Goal: Task Accomplishment & Management: Manage account settings

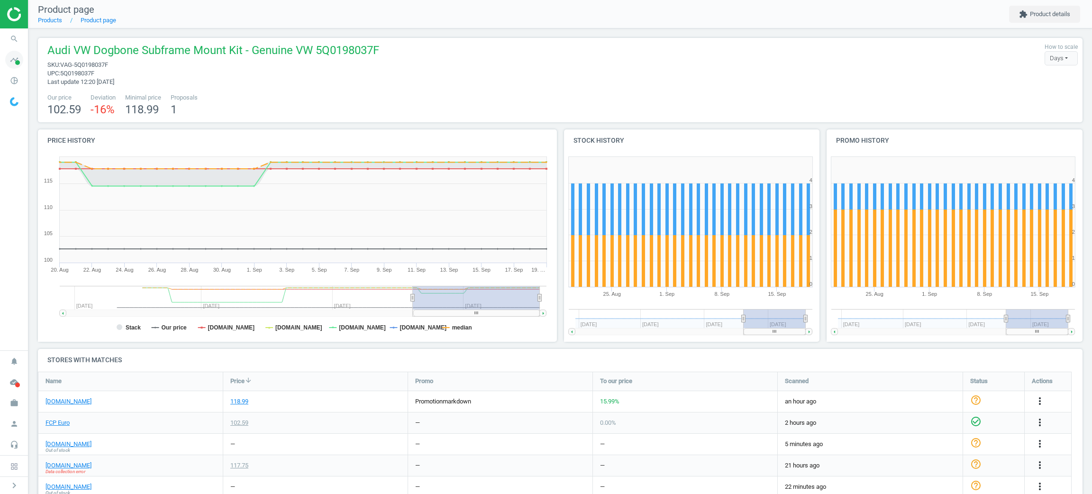
click at [7, 63] on icon "timeline" at bounding box center [14, 60] width 18 height 18
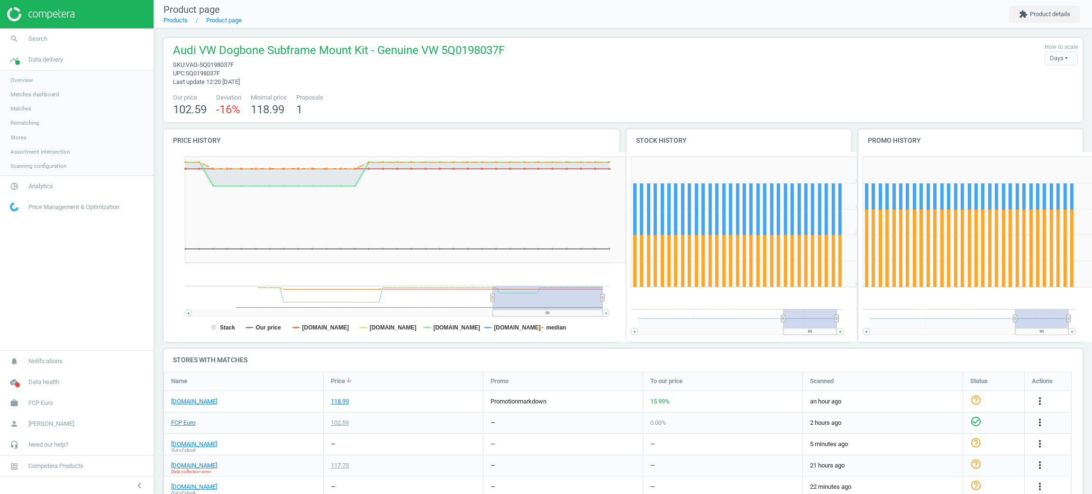
scroll to position [5, 5]
click at [15, 113] on link "Matches" at bounding box center [77, 108] width 154 height 14
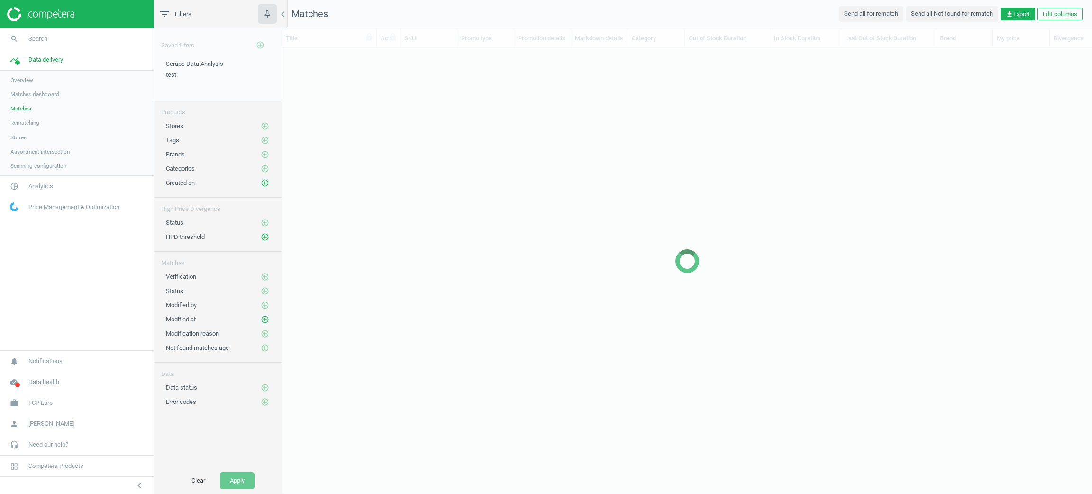
click at [21, 126] on span "Rematching" at bounding box center [24, 123] width 29 height 8
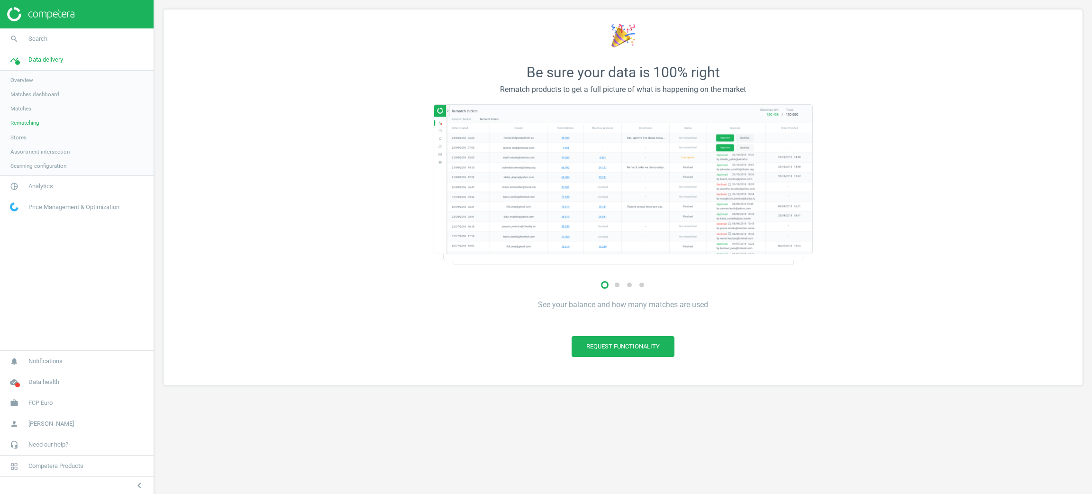
click at [20, 145] on link "Assortment intersection" at bounding box center [77, 152] width 154 height 14
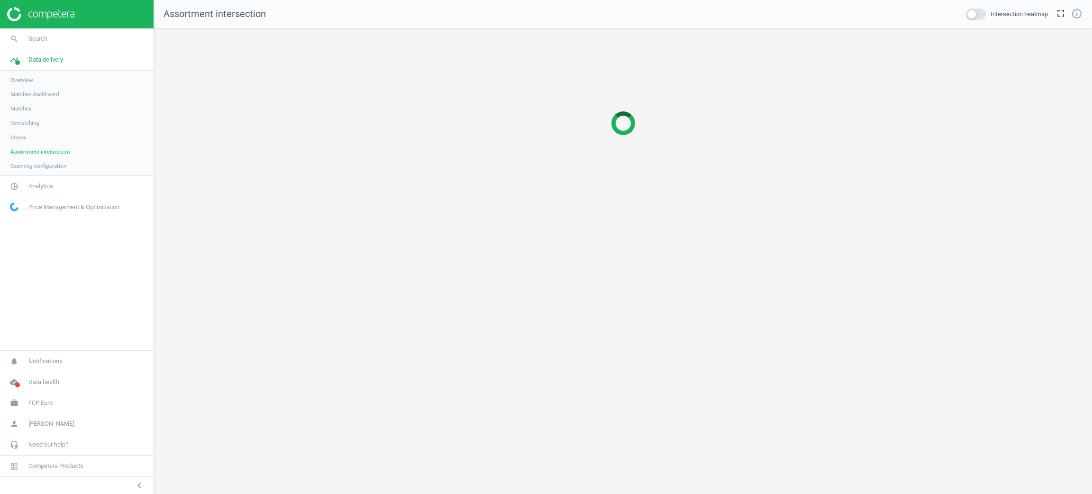
click at [0, 154] on link "Assortment intersection" at bounding box center [77, 152] width 154 height 14
click at [18, 139] on span "Stores" at bounding box center [18, 138] width 16 height 8
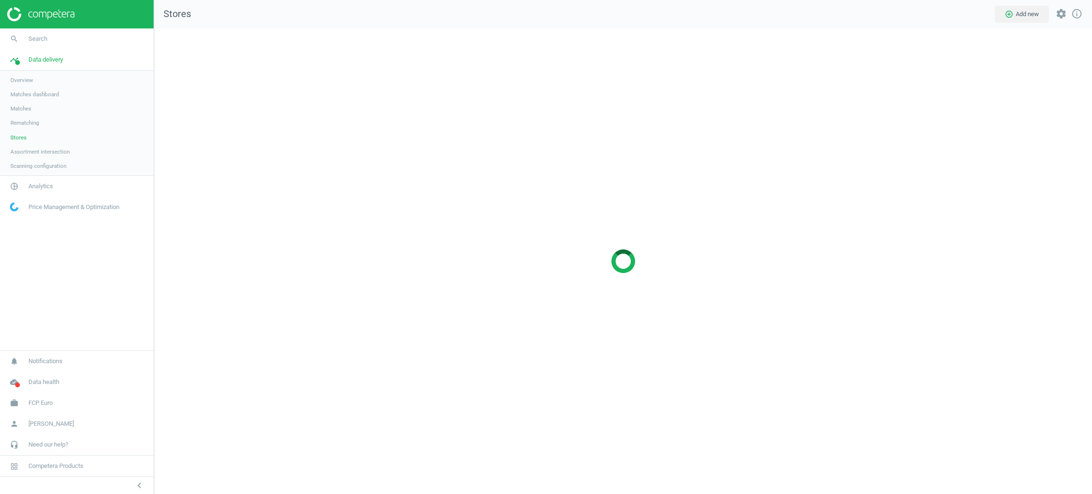
scroll to position [488, 960]
click at [1070, 183] on div at bounding box center [623, 260] width 938 height 465
click at [1025, 166] on div at bounding box center [623, 260] width 938 height 465
click at [1091, 207] on div at bounding box center [623, 260] width 938 height 465
click at [1091, 136] on div at bounding box center [623, 260] width 938 height 465
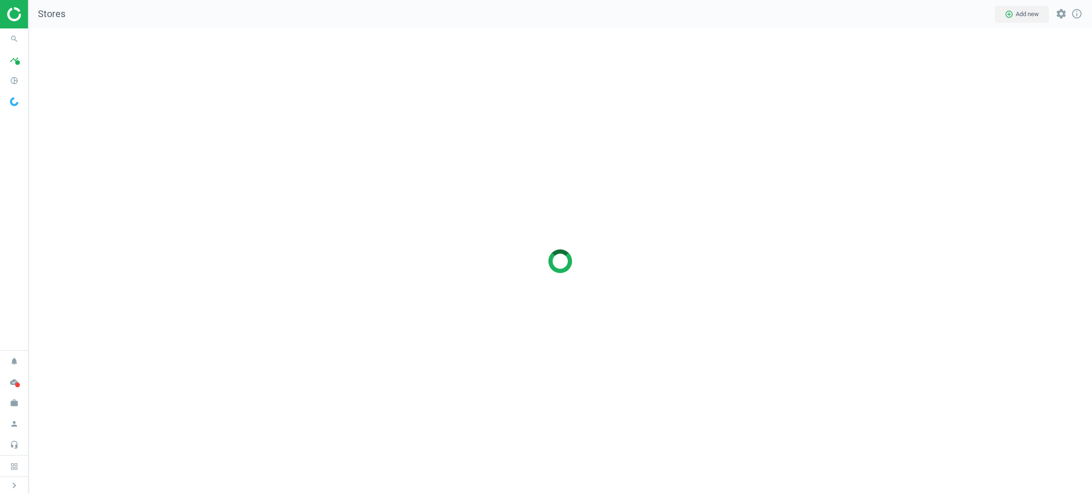
scroll to position [488, 1085]
click at [2, 65] on span "timeline" at bounding box center [14, 59] width 28 height 21
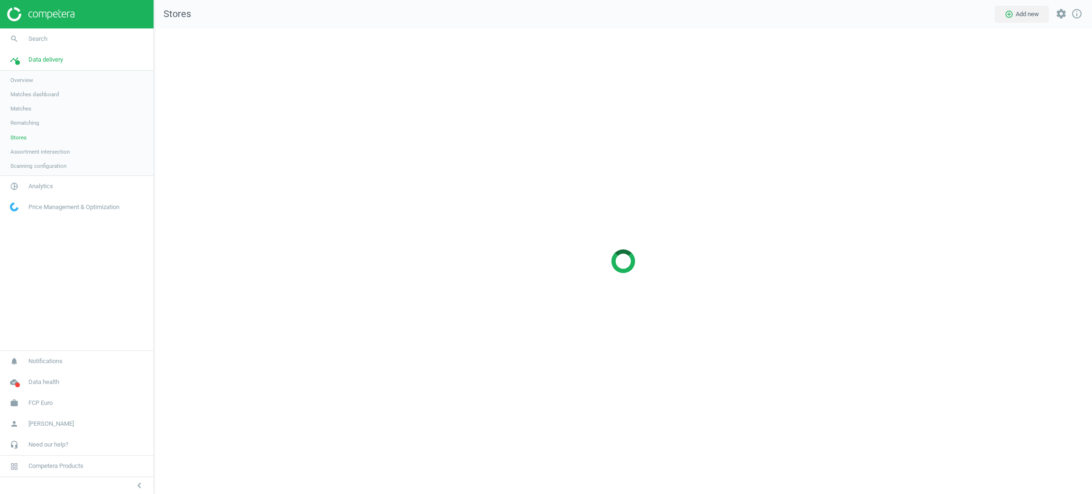
scroll to position [5, 5]
click at [15, 115] on link "Matches" at bounding box center [77, 108] width 154 height 14
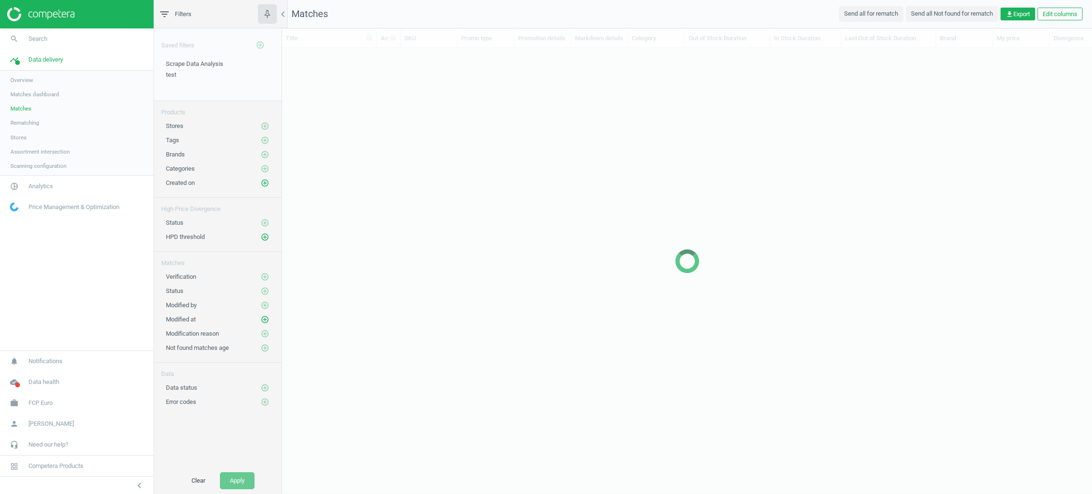
scroll to position [423, 799]
click at [11, 132] on link "Stores" at bounding box center [77, 137] width 154 height 14
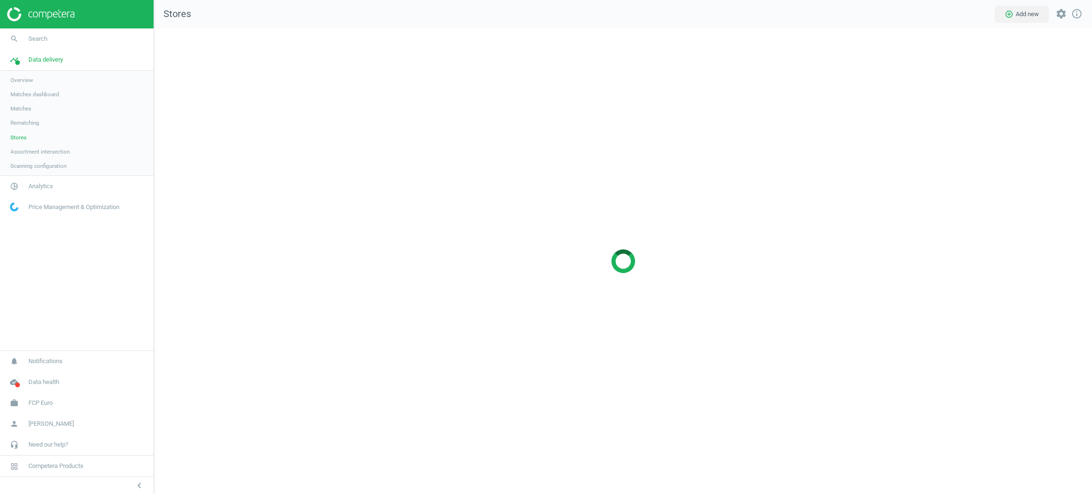
scroll to position [488, 960]
click at [334, 69] on div at bounding box center [623, 260] width 938 height 465
click at [27, 98] on span "Matches dashboard" at bounding box center [34, 95] width 49 height 8
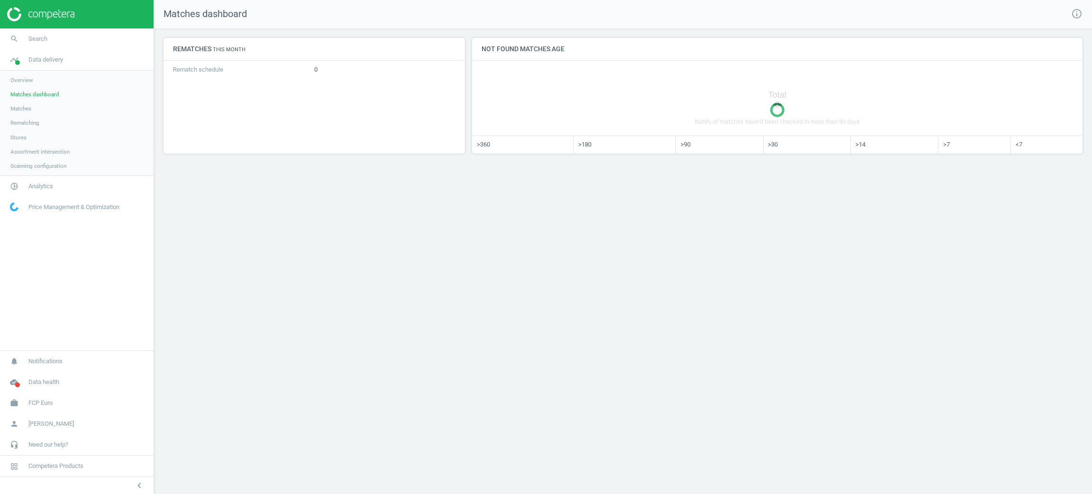
click at [29, 107] on span "Matches" at bounding box center [20, 109] width 21 height 8
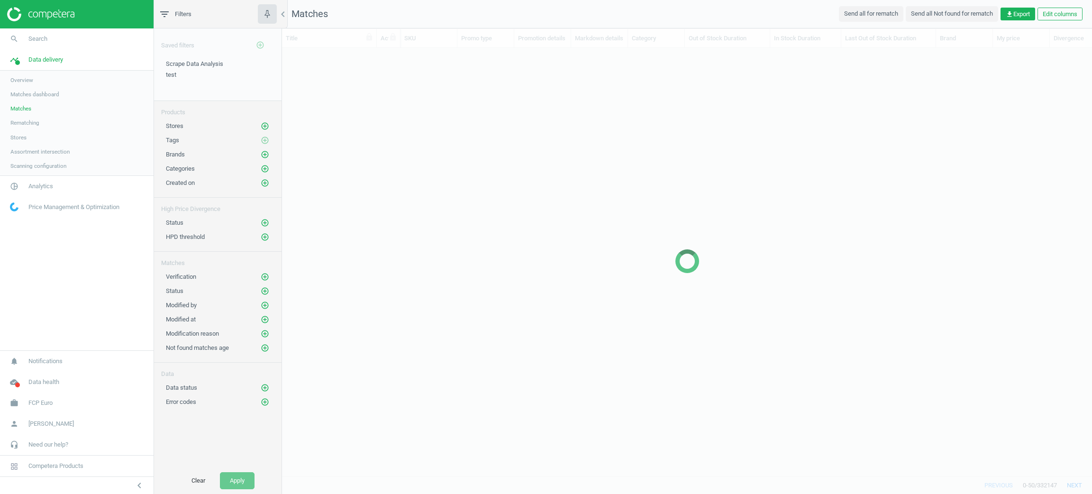
scroll to position [406, 799]
click at [27, 130] on link "Stores" at bounding box center [77, 137] width 154 height 14
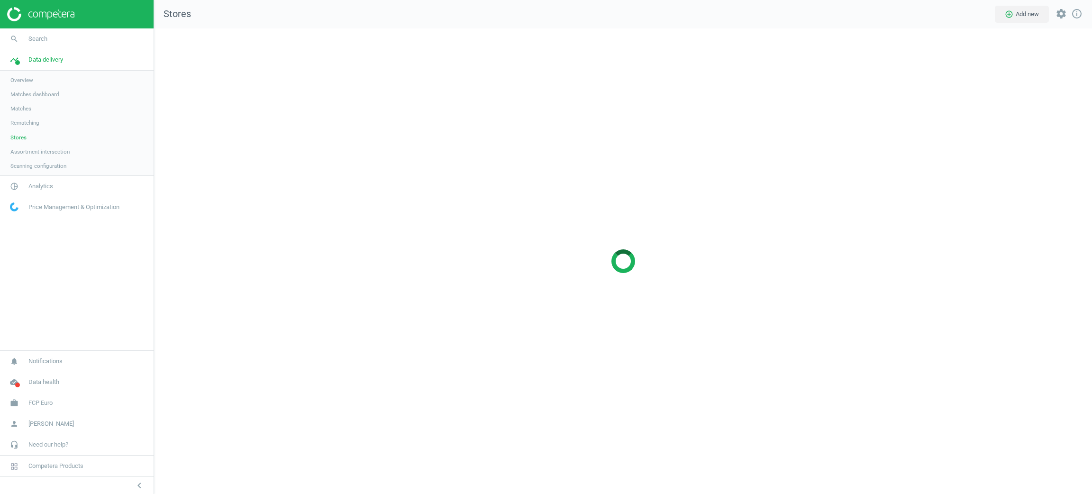
scroll to position [488, 960]
click at [25, 105] on span "Matches" at bounding box center [20, 109] width 21 height 8
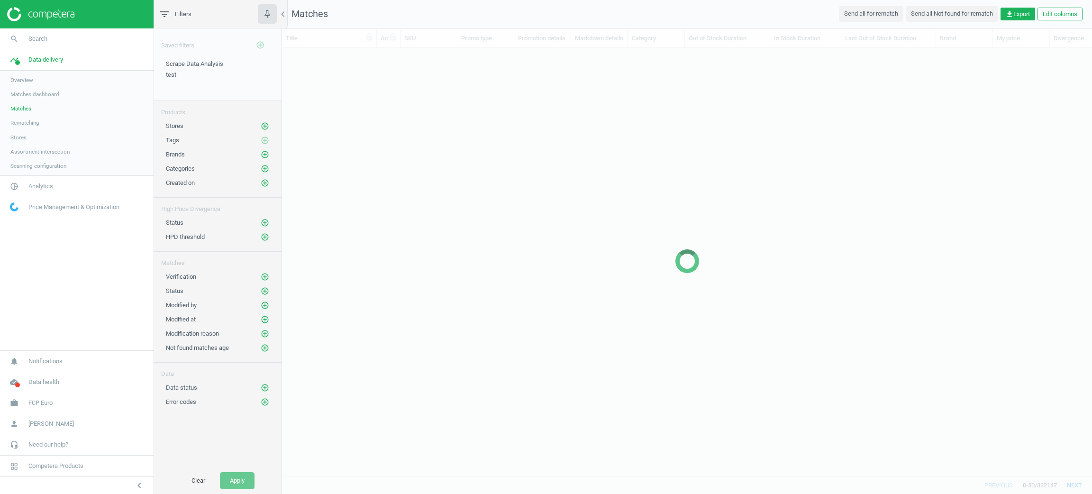
scroll to position [406, 799]
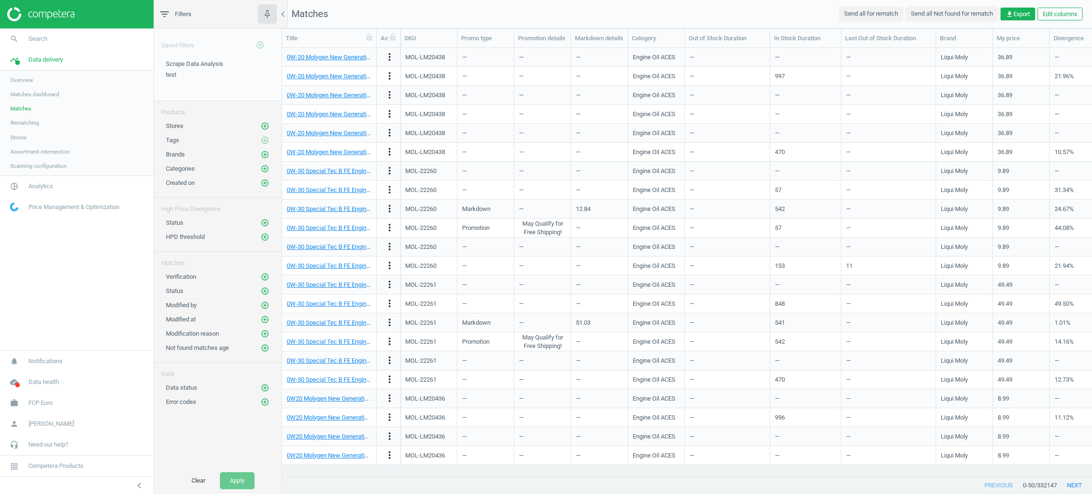
click at [259, 126] on div "Stores add_circle_outline" at bounding box center [218, 125] width 104 height 9
click at [262, 126] on icon "add_circle_outline" at bounding box center [265, 126] width 9 height 9
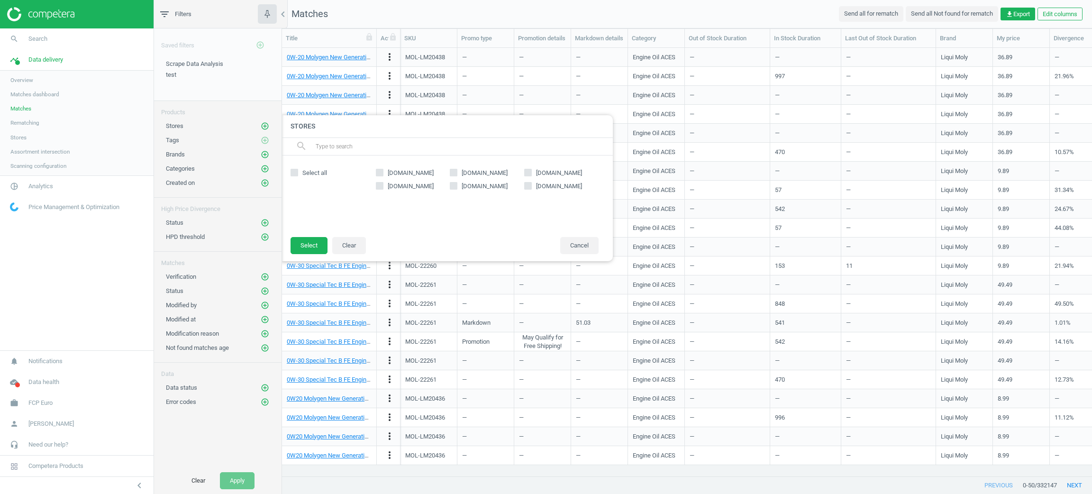
click at [393, 187] on span "[DOMAIN_NAME]" at bounding box center [411, 186] width 50 height 9
click at [382, 187] on input "[DOMAIN_NAME]" at bounding box center [379, 185] width 6 height 6
checkbox input "true"
click at [314, 245] on button "Select" at bounding box center [309, 245] width 37 height 17
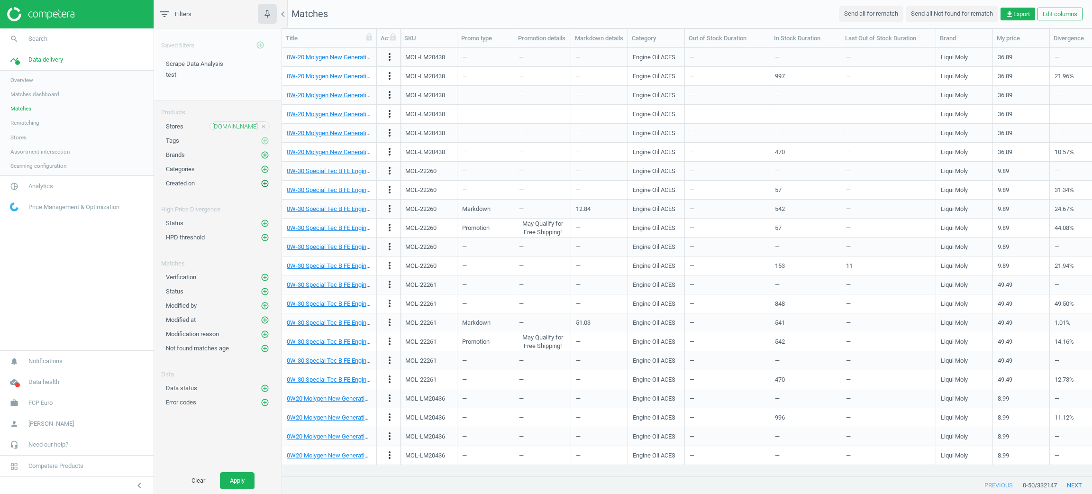
click at [266, 187] on icon "add_circle_outline" at bounding box center [265, 183] width 9 height 9
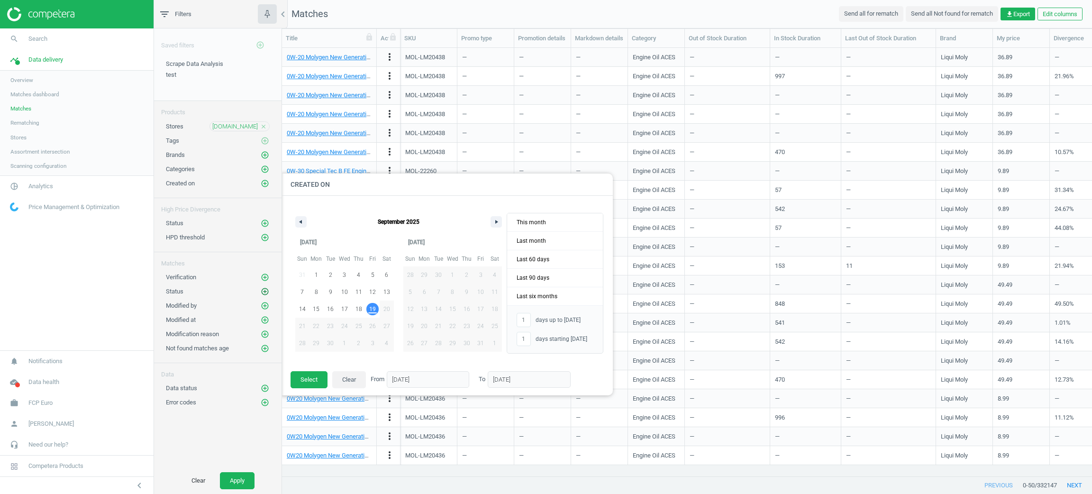
click at [268, 295] on icon "add_circle_outline" at bounding box center [265, 291] width 9 height 9
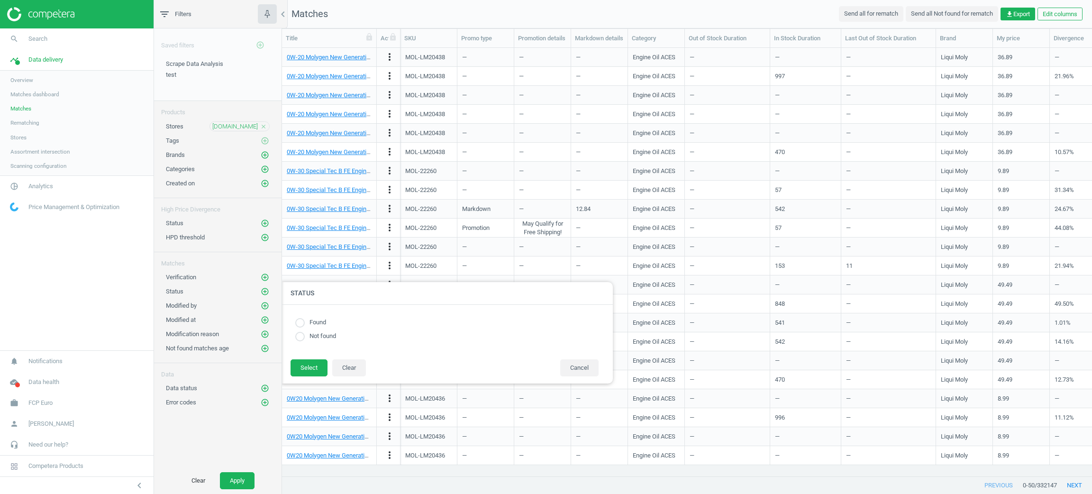
click at [301, 318] on input "radio" at bounding box center [299, 322] width 9 height 9
radio input "true"
click at [298, 366] on button "Select" at bounding box center [309, 367] width 37 height 17
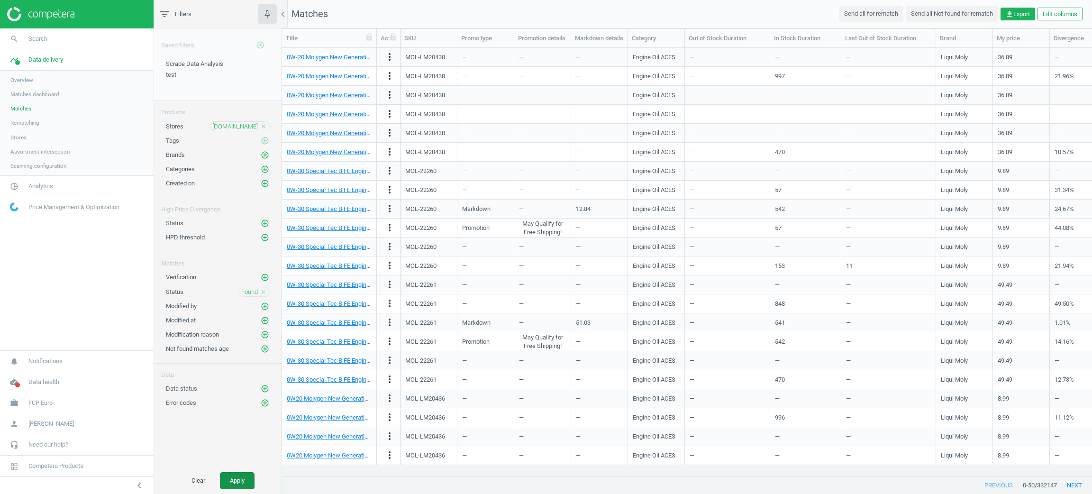
click at [236, 480] on button "Apply" at bounding box center [237, 480] width 35 height 17
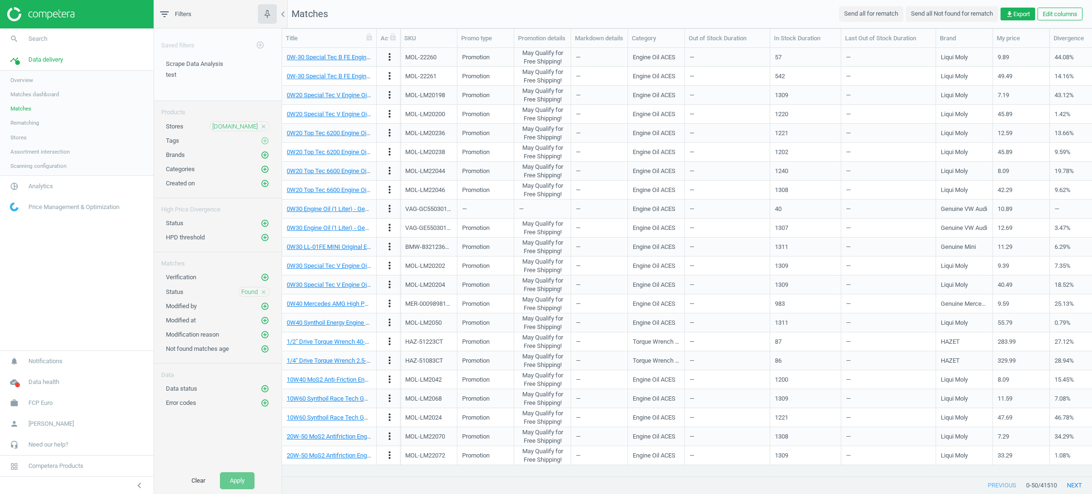
drag, startPoint x: 614, startPoint y: 477, endPoint x: 695, endPoint y: 479, distance: 81.1
click at [695, 479] on div "previous 0 - 50 / 41510 next" at bounding box center [687, 485] width 810 height 17
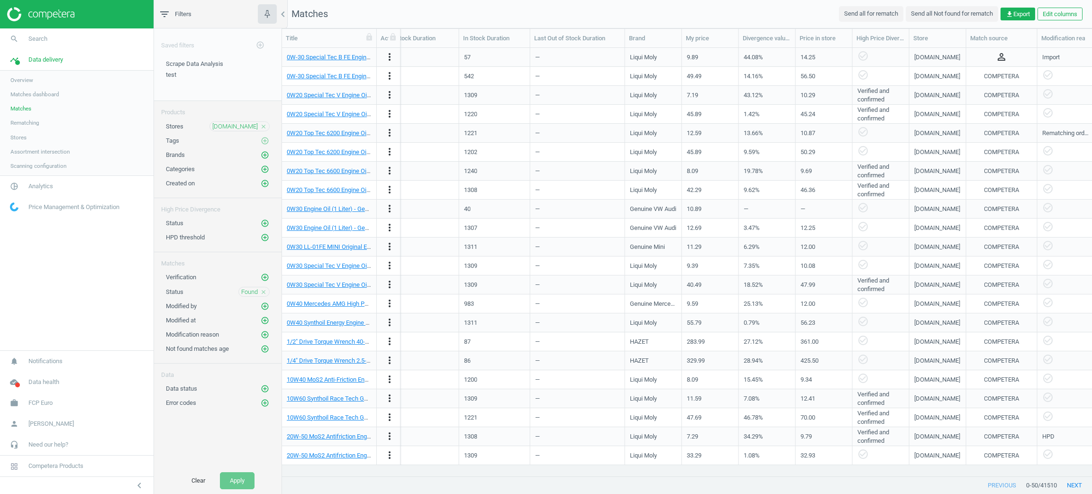
scroll to position [0, 891]
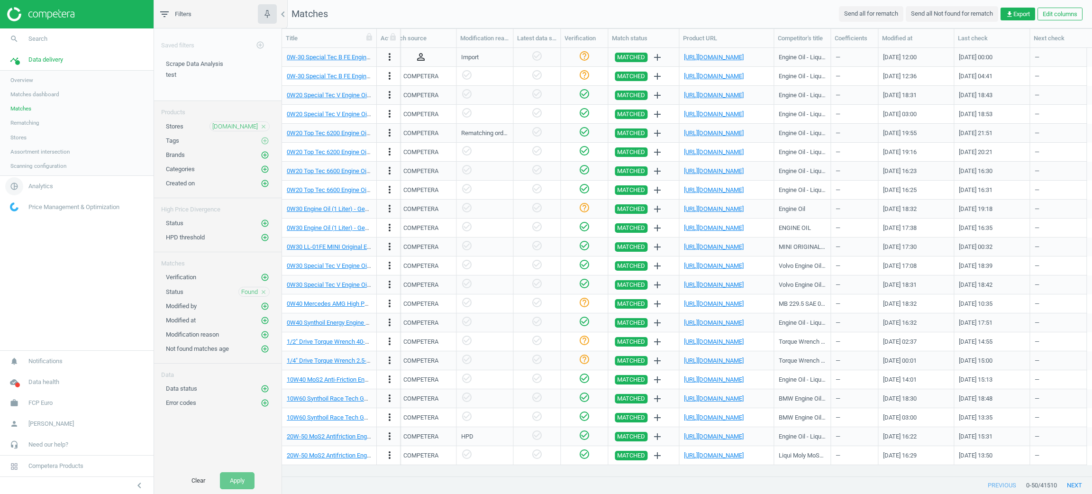
click at [38, 190] on span "Analytics" at bounding box center [40, 186] width 25 height 9
click at [23, 116] on span "Products" at bounding box center [21, 115] width 22 height 8
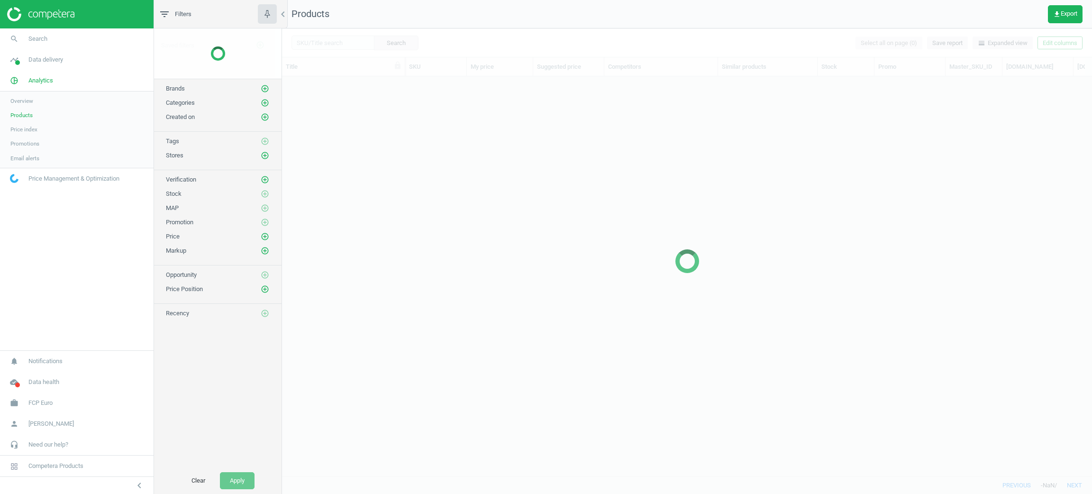
scroll to position [377, 799]
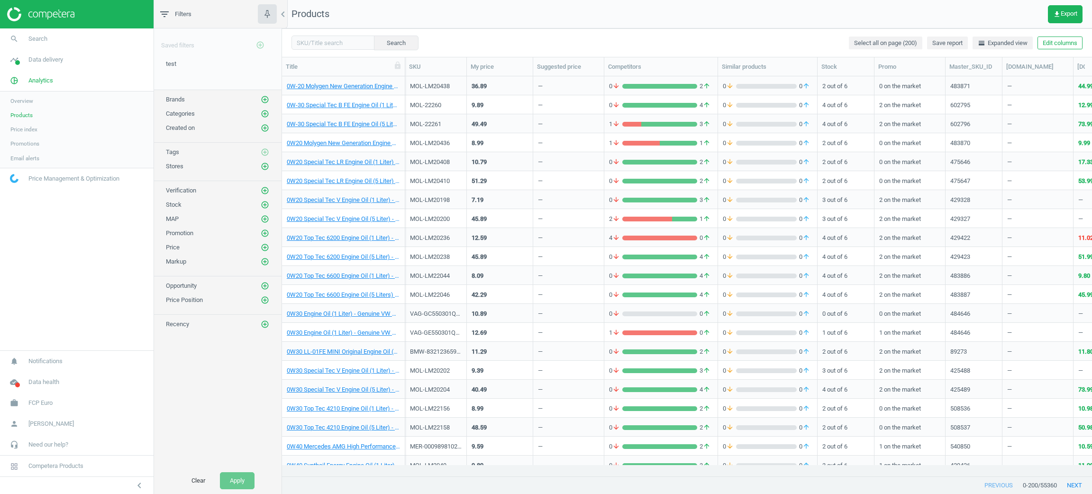
click at [564, 236] on div "—" at bounding box center [568, 237] width 61 height 17
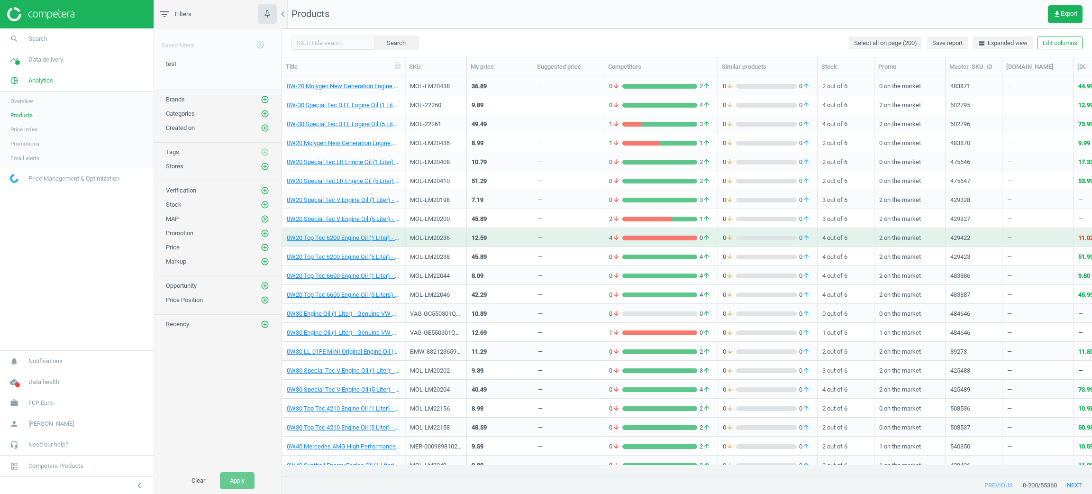
click at [564, 236] on div "—" at bounding box center [568, 237] width 61 height 17
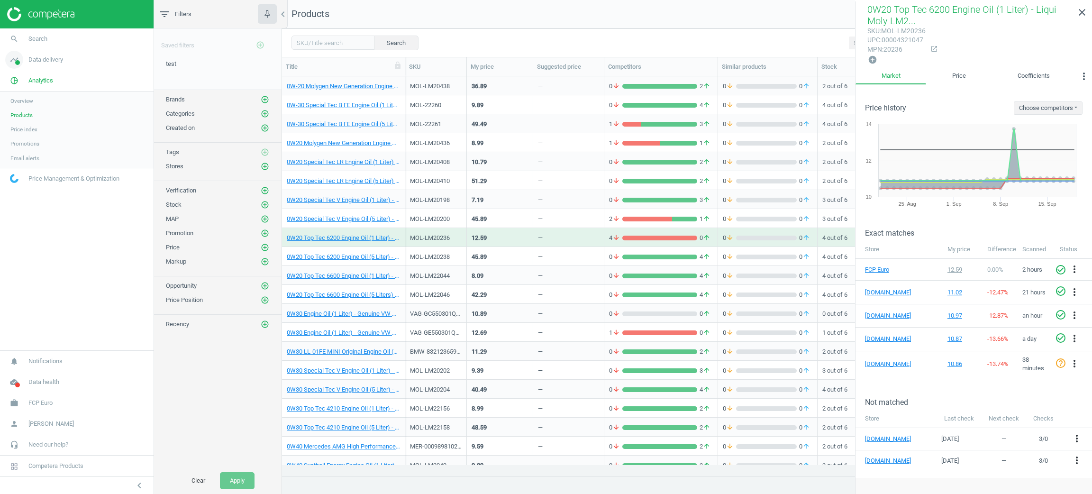
click at [36, 66] on link "timeline Data delivery" at bounding box center [77, 59] width 154 height 21
click at [27, 164] on span "Scanning configuration" at bounding box center [38, 166] width 56 height 8
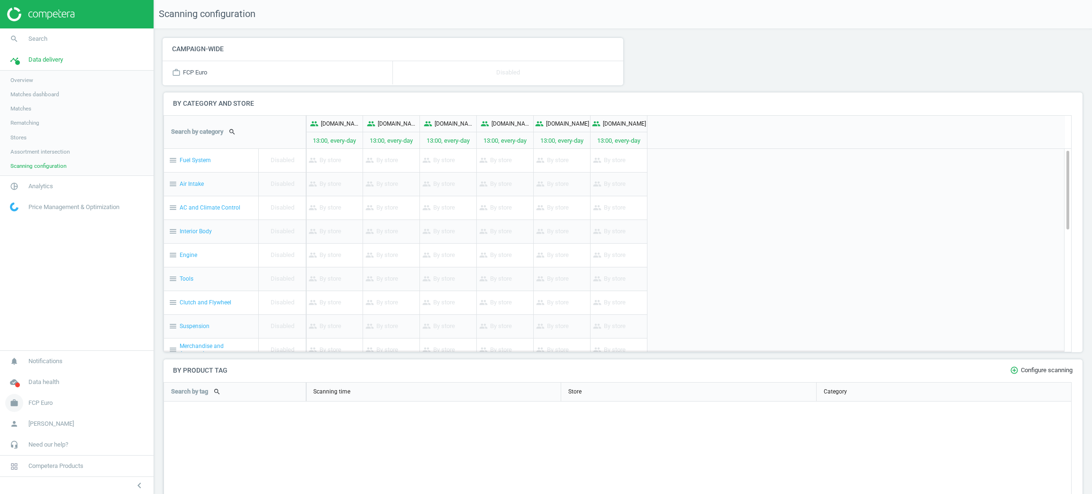
click at [19, 408] on icon "work" at bounding box center [14, 403] width 18 height 18
click at [24, 392] on link "Campaign settings" at bounding box center [77, 389] width 154 height 14
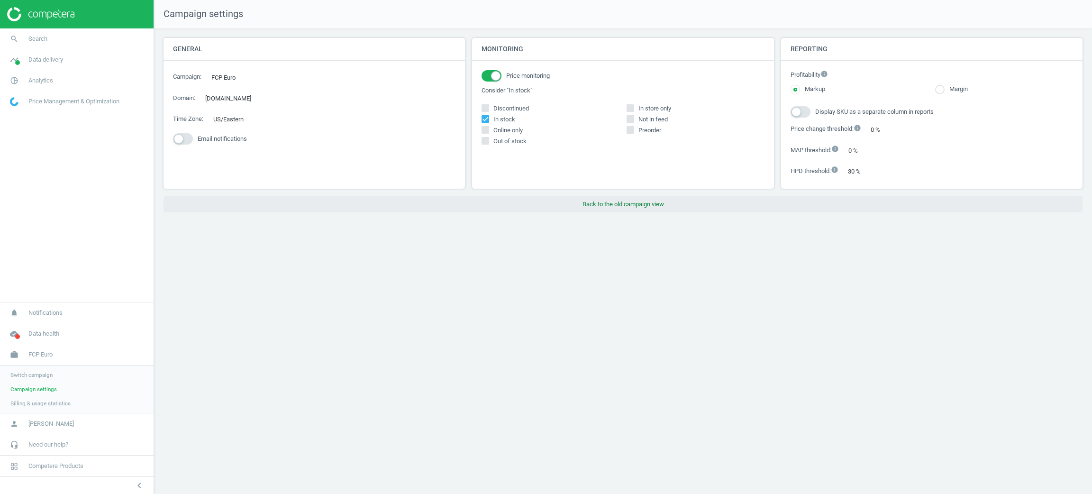
click at [671, 210] on button "Back to the old campaign view" at bounding box center [622, 204] width 919 height 17
click at [474, 283] on div "Campaign settings General Campaign : FCP Euro edit Domain : fcpeuro.com edit Ti…" at bounding box center [623, 247] width 938 height 494
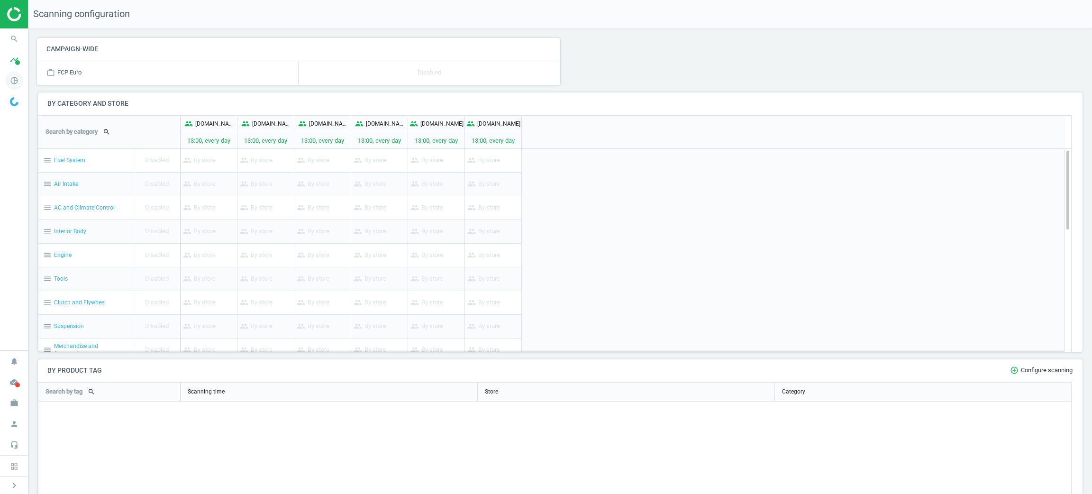
click at [10, 78] on icon "pie_chart_outlined" at bounding box center [14, 81] width 18 height 18
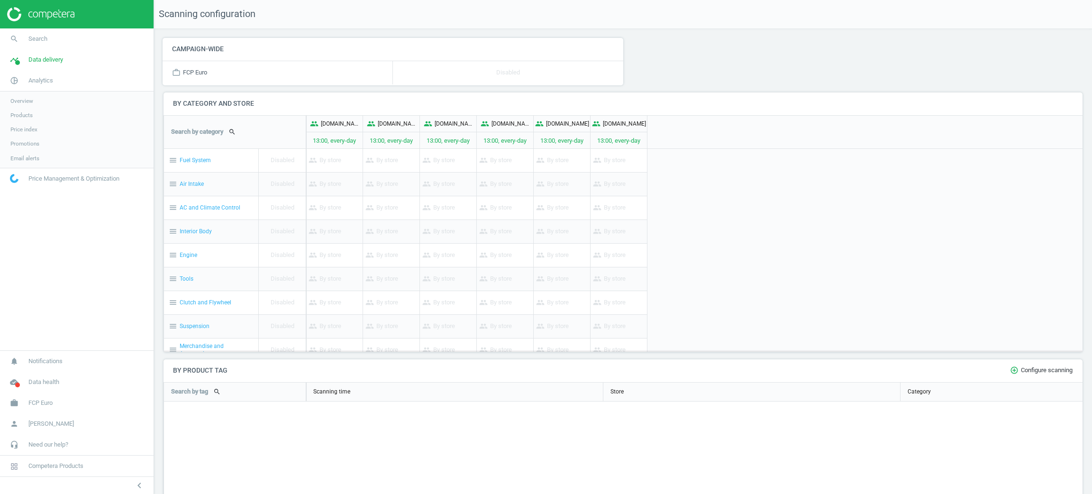
click at [21, 118] on span "Products" at bounding box center [21, 115] width 22 height 8
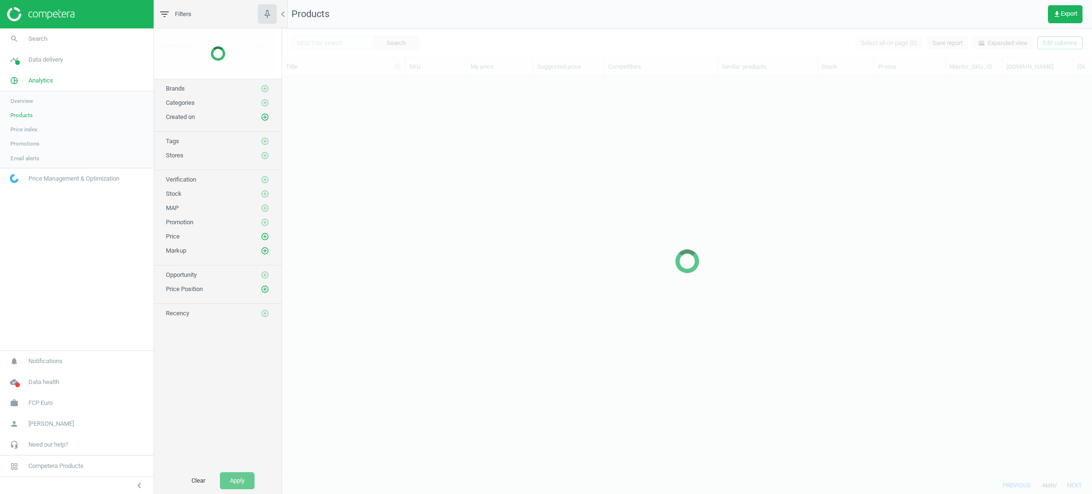
scroll to position [377, 799]
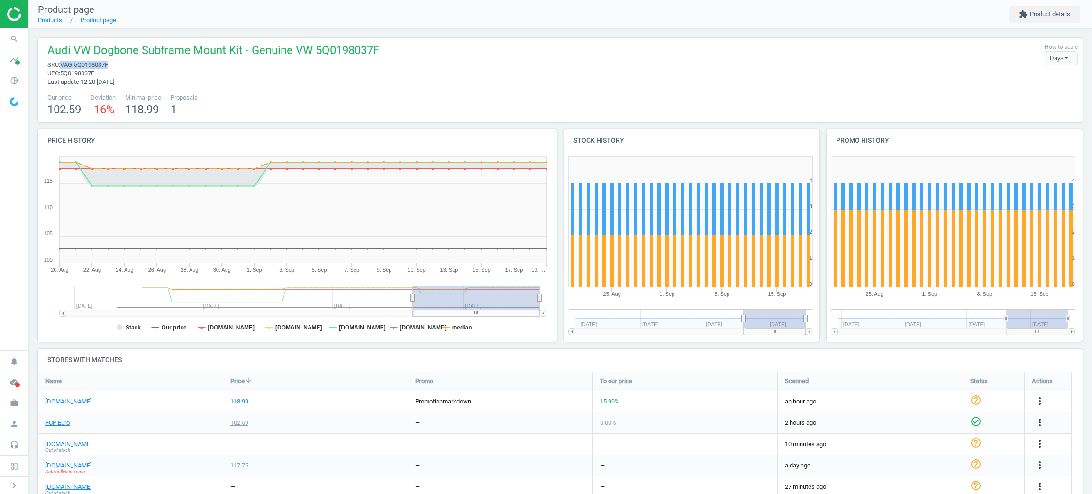
drag, startPoint x: 104, startPoint y: 64, endPoint x: 61, endPoint y: 65, distance: 43.6
click at [61, 65] on span "sku : VAG-5Q0198037F" at bounding box center [213, 65] width 332 height 9
copy span "VAG-5Q0198037F"
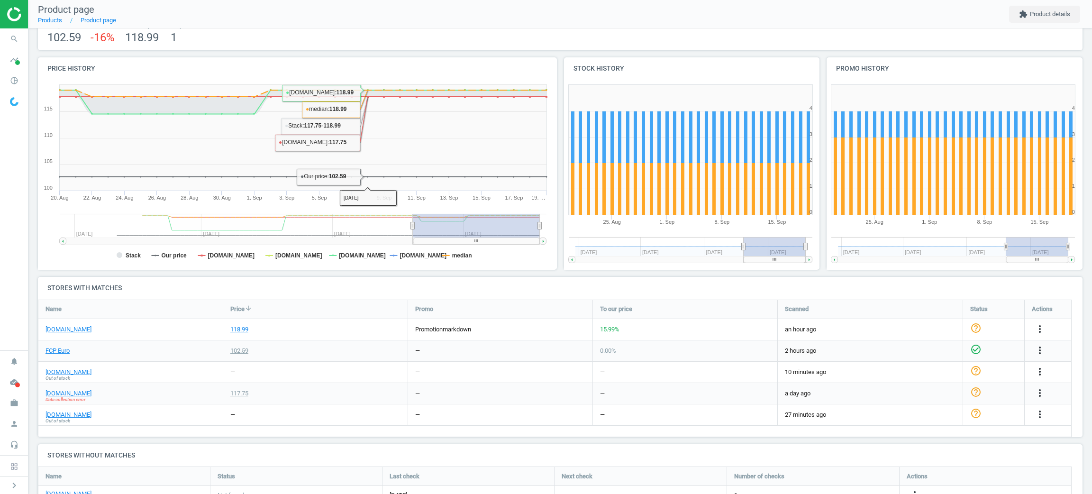
scroll to position [129, 0]
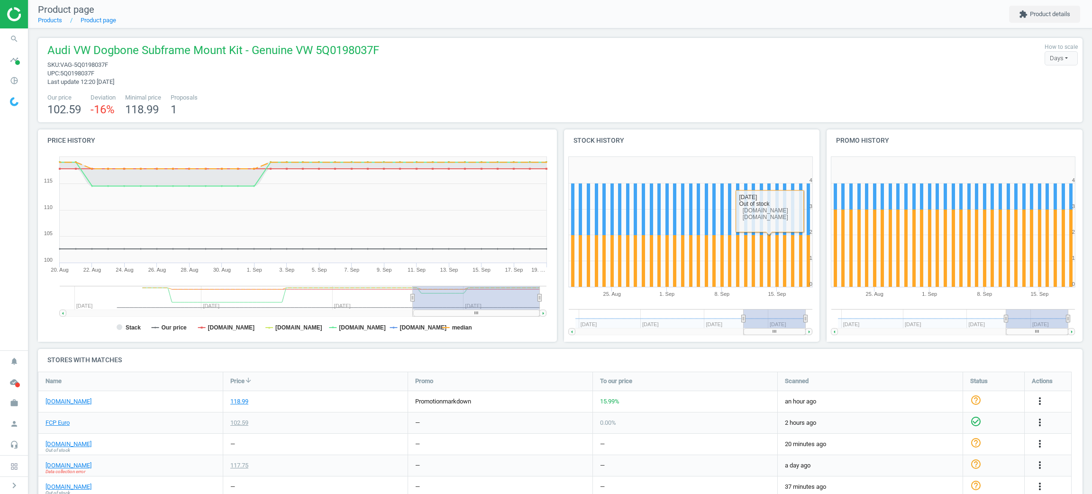
scroll to position [129, 0]
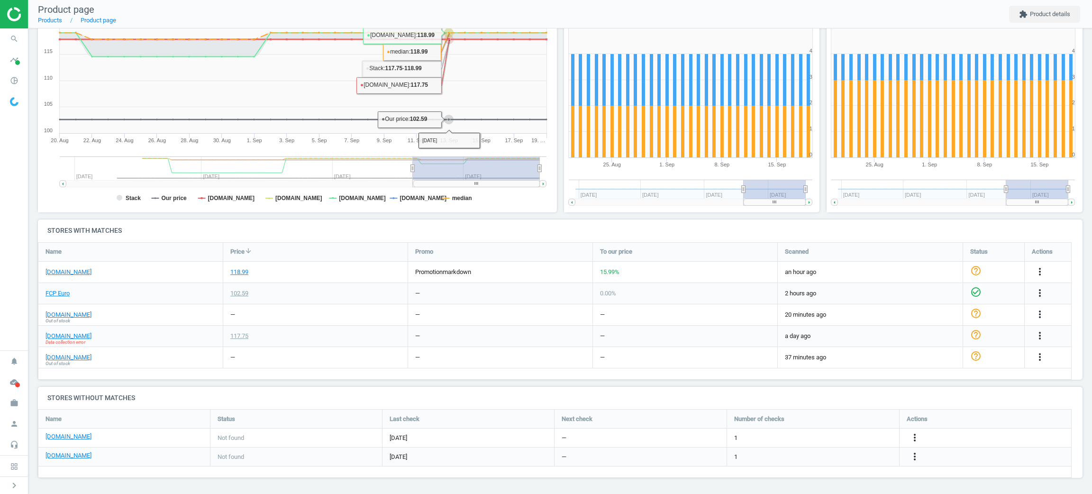
click at [434, 145] on rect at bounding box center [294, 118] width 513 height 190
